Goal: Information Seeking & Learning: Learn about a topic

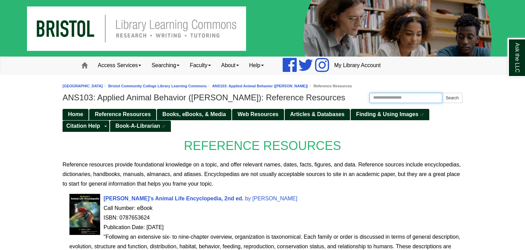
click at [385, 100] on input "Search this Guide" at bounding box center [406, 98] width 73 height 10
paste input "**********"
type input "**********"
click at [442, 93] on button "Search" at bounding box center [452, 98] width 21 height 10
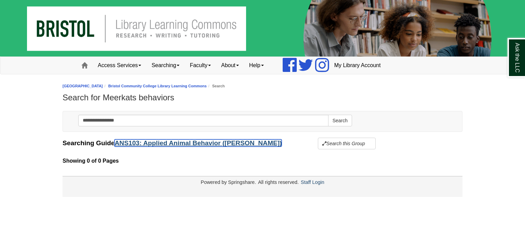
click at [179, 143] on link "ANS103: Applied Animal Behavior ([PERSON_NAME])" at bounding box center [198, 142] width 167 height 7
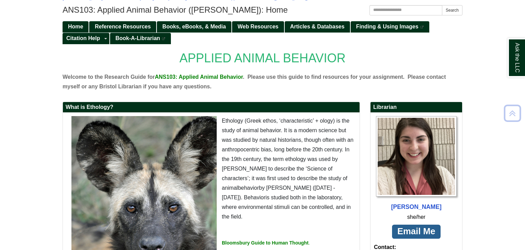
scroll to position [88, 0]
click at [137, 26] on span "Reference Resources" at bounding box center [123, 27] width 56 height 6
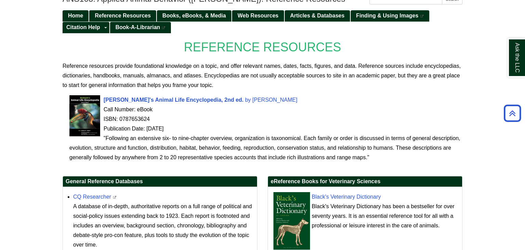
scroll to position [99, 0]
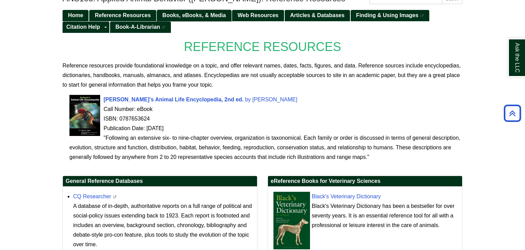
click at [192, 17] on span "Books, eBooks, & Media" at bounding box center [194, 15] width 64 height 6
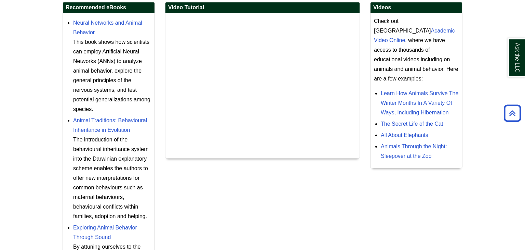
scroll to position [262, 0]
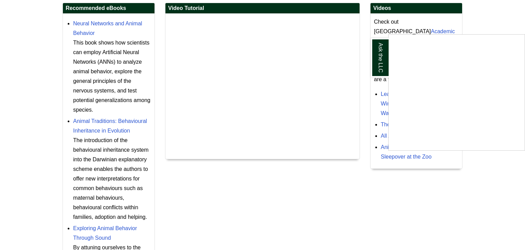
click at [88, 30] on div "Ask the LLC" at bounding box center [262, 125] width 525 height 250
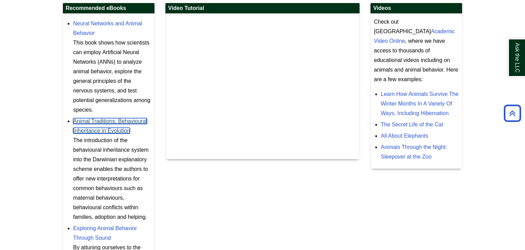
click at [132, 121] on link "Animal Traditions: Behavioural Inheritance in Evolution" at bounding box center [110, 125] width 74 height 15
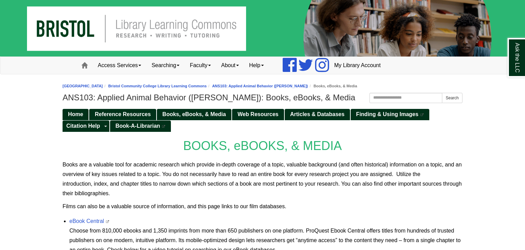
scroll to position [0, 0]
click at [251, 117] on span "Web Resources" at bounding box center [258, 114] width 41 height 6
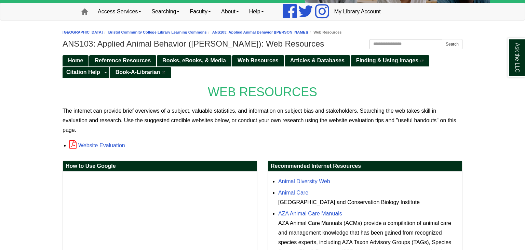
scroll to position [49, 0]
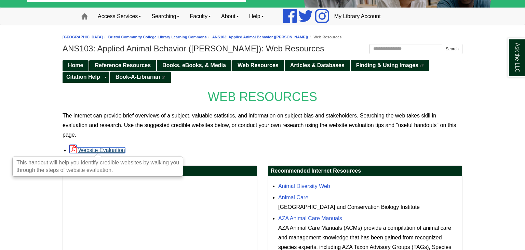
click at [120, 148] on link "Website Evaluation" at bounding box center [97, 150] width 56 height 6
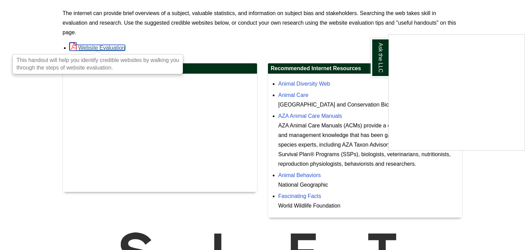
scroll to position [151, 0]
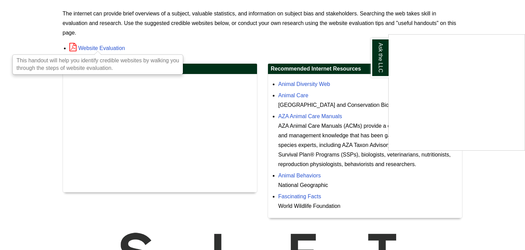
click at [306, 174] on div "Ask the LLC" at bounding box center [262, 125] width 525 height 250
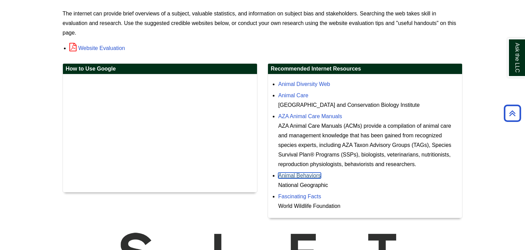
click at [306, 174] on link "Animal Behaviors" at bounding box center [299, 175] width 43 height 6
click at [302, 116] on link "AZA Animal Care Manuals" at bounding box center [310, 116] width 64 height 6
